Goal: Navigation & Orientation: Find specific page/section

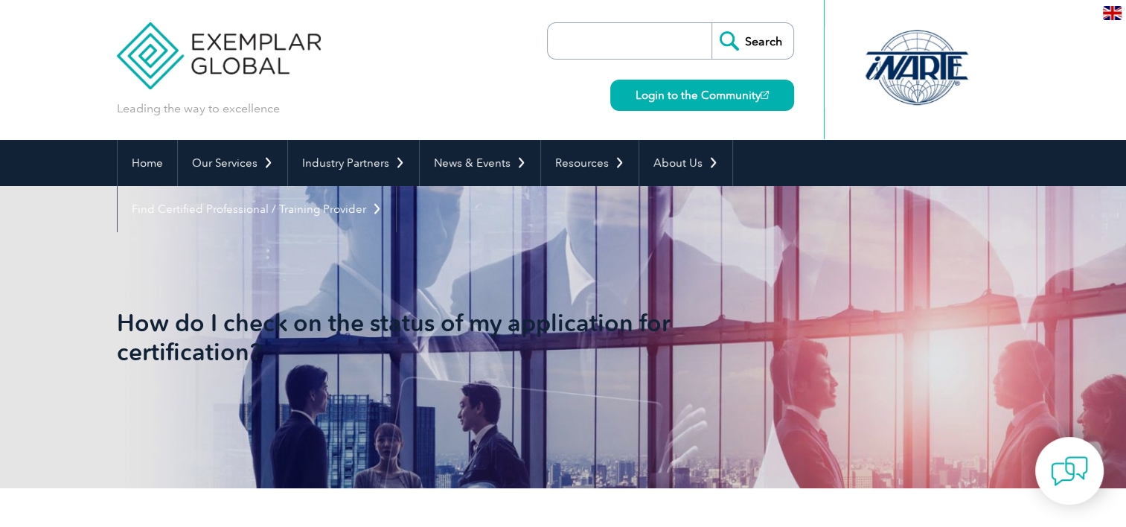
click at [271, 45] on img at bounding box center [219, 44] width 205 height 89
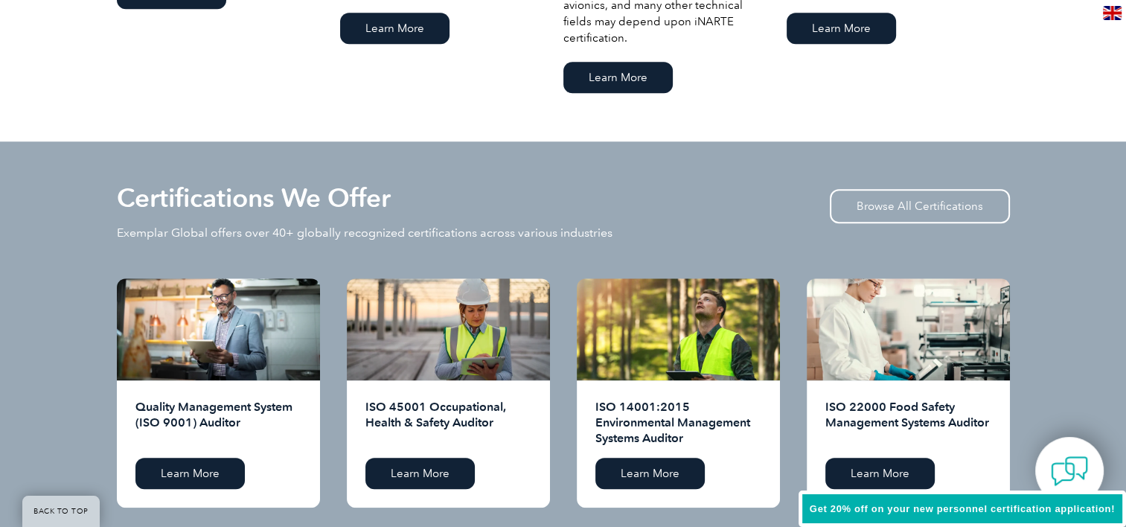
scroll to position [1339, 0]
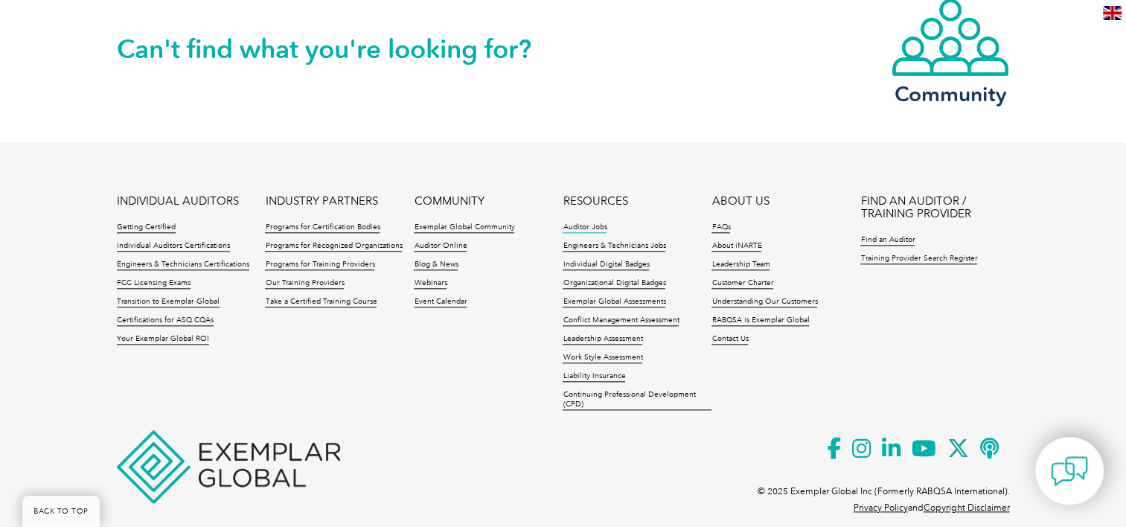
scroll to position [1620, 0]
